Goal: Find specific page/section: Find specific page/section

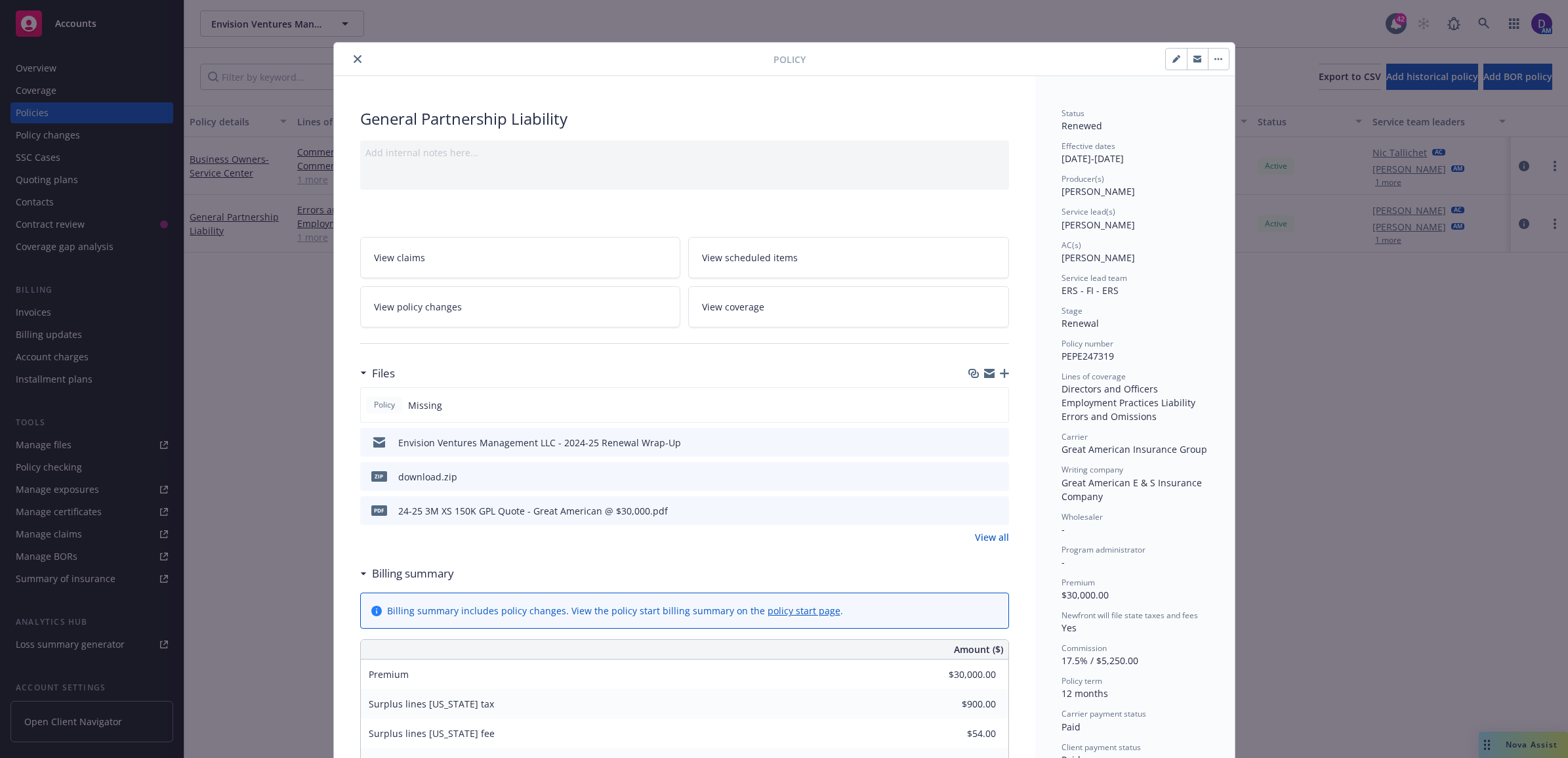
click at [350, 56] on button "close" at bounding box center [358, 59] width 16 height 16
